Goal: Transaction & Acquisition: Download file/media

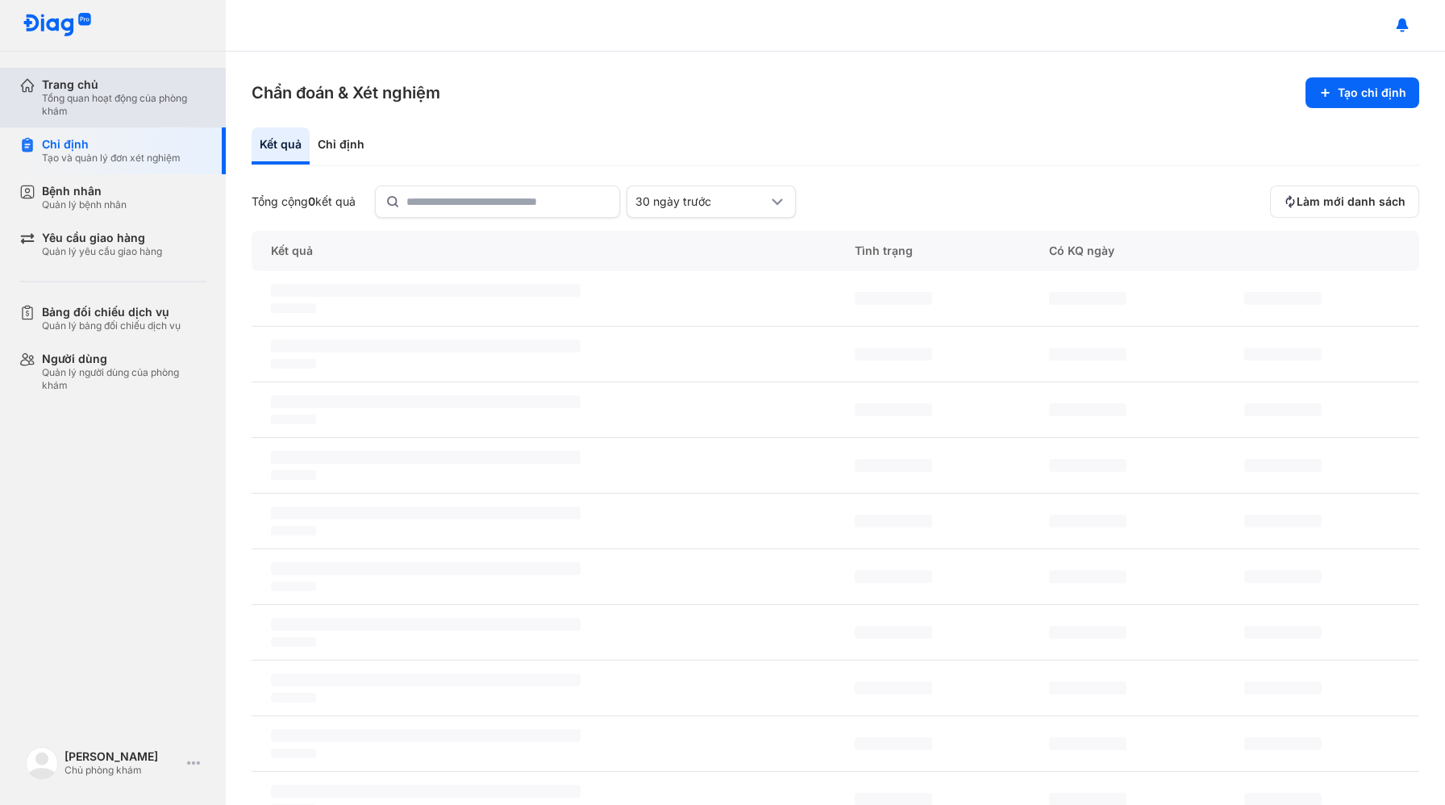
click at [94, 94] on div "Tổng quan hoạt động của phòng khám" at bounding box center [124, 105] width 165 height 26
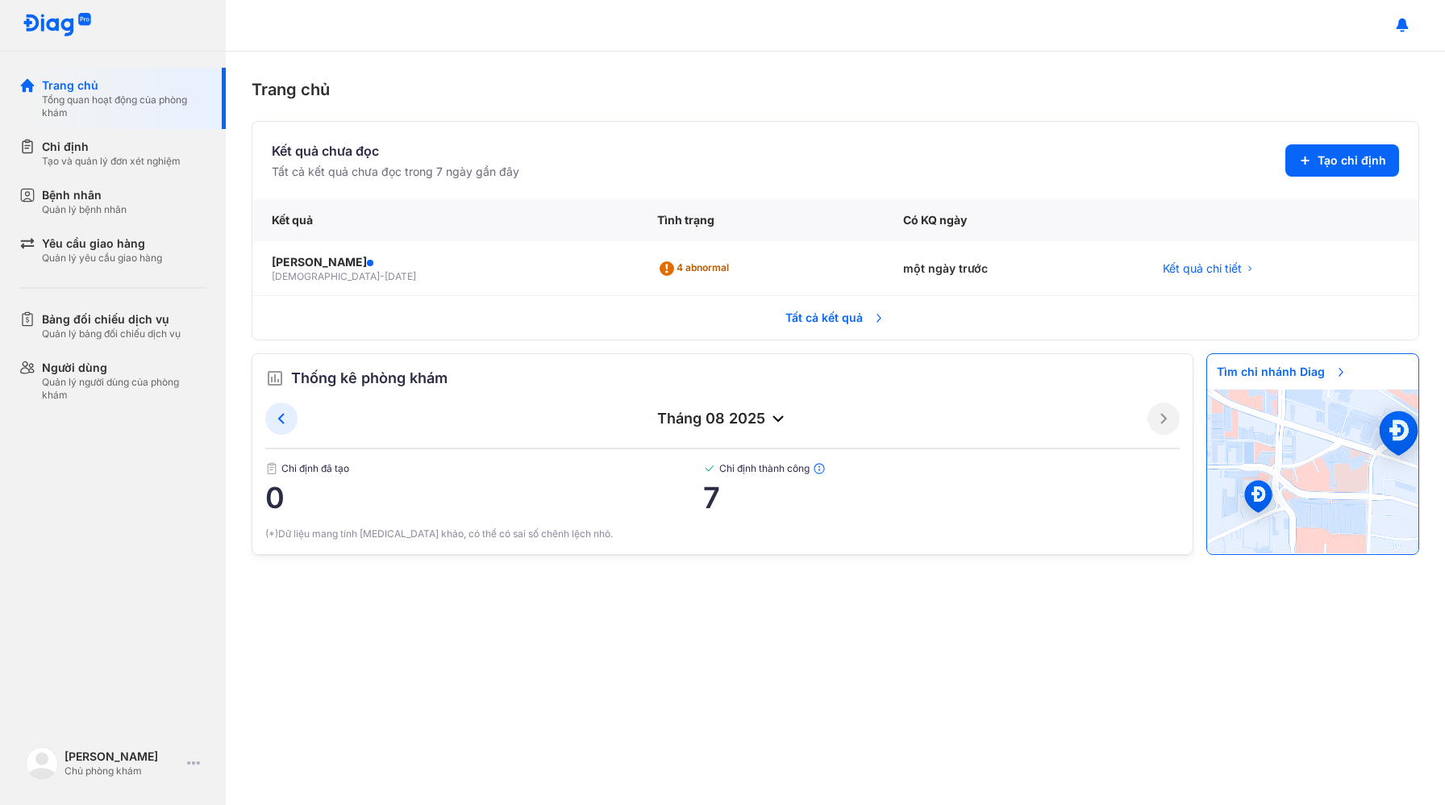
click at [793, 326] on span "Tất cả kết quả" at bounding box center [835, 317] width 119 height 35
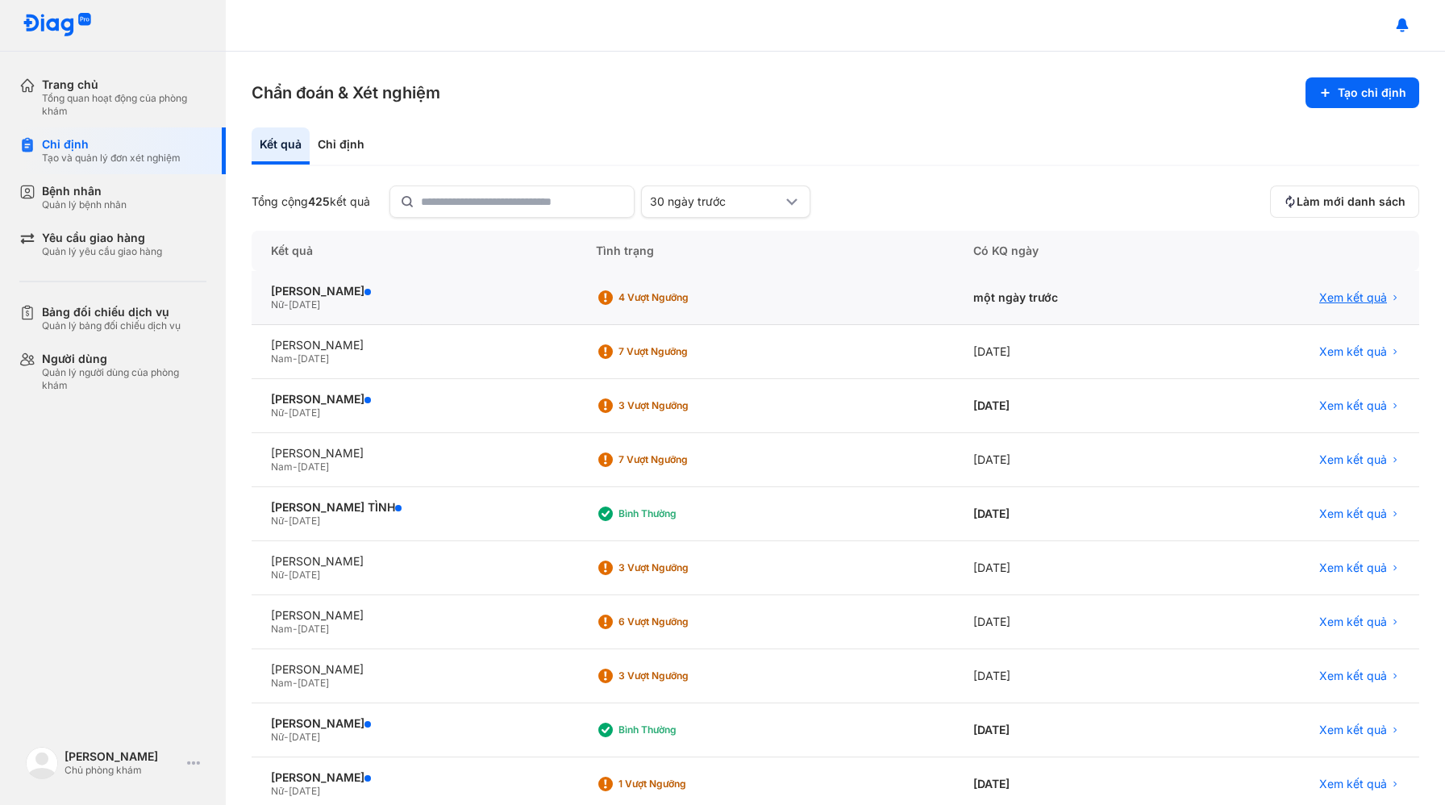
click at [1331, 302] on span "Xem kết quả" at bounding box center [1353, 297] width 68 height 15
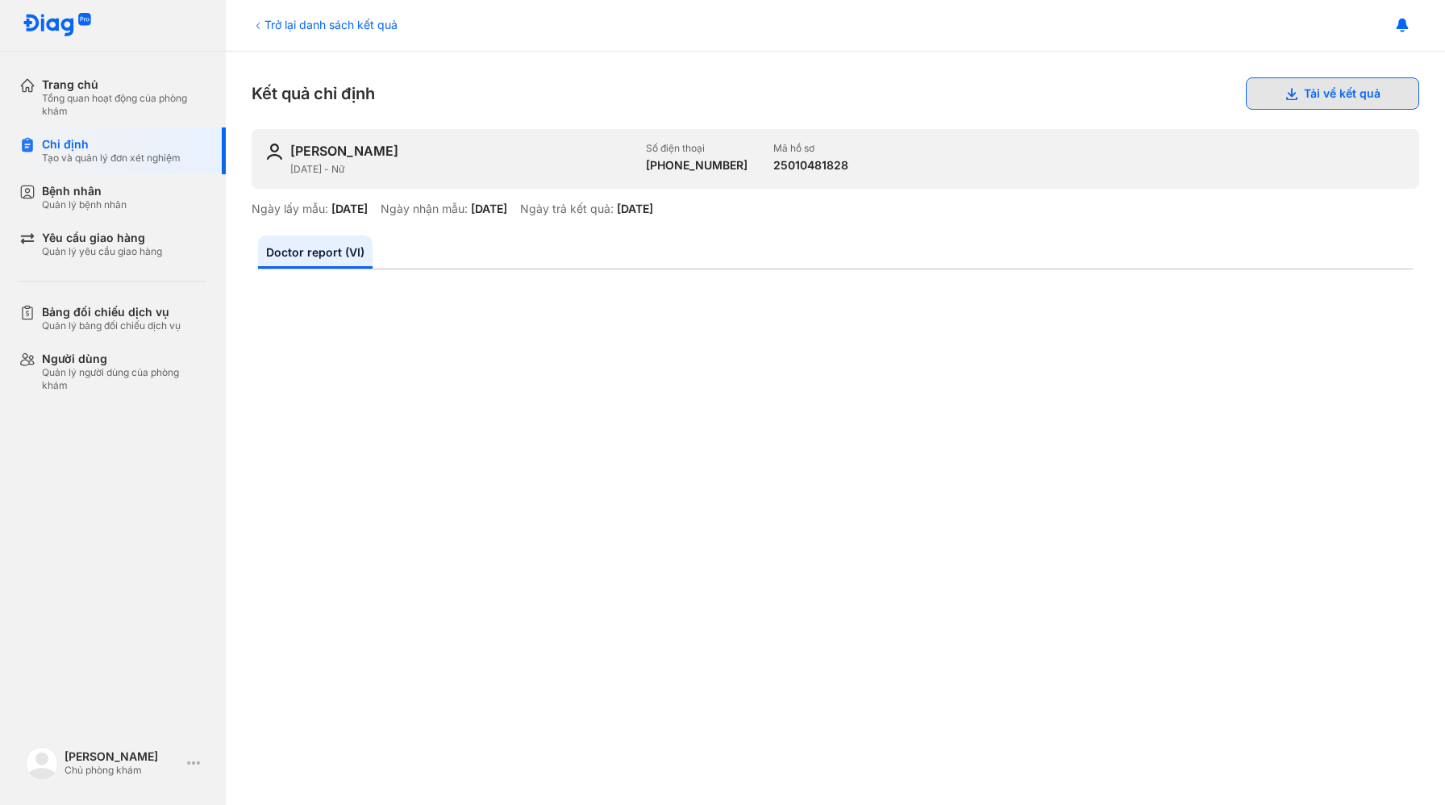
click at [1333, 91] on button "Tải về kết quả" at bounding box center [1332, 93] width 173 height 32
